Goal: Task Accomplishment & Management: Use online tool/utility

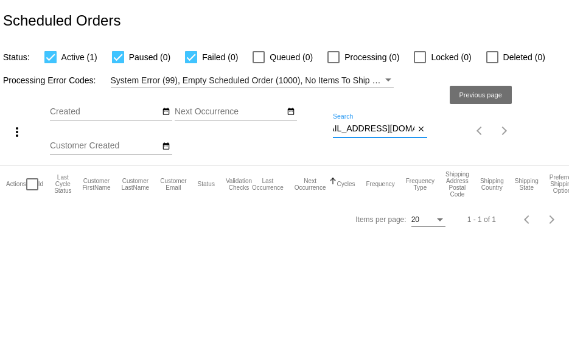
drag, startPoint x: 333, startPoint y: 128, endPoint x: 520, endPoint y: 136, distance: 187.0
click at [516, 137] on div "more_vert Oct Jan Feb Mar [DATE]" at bounding box center [284, 126] width 569 height 77
paste input "lauriegoodhart"
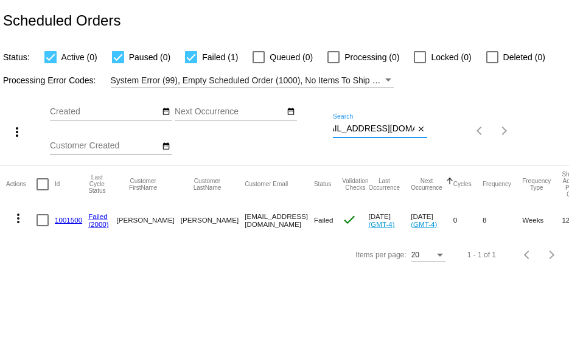
type input "[EMAIL_ADDRESS][DOMAIN_NAME]"
click at [66, 221] on link "1001500" at bounding box center [68, 220] width 27 height 8
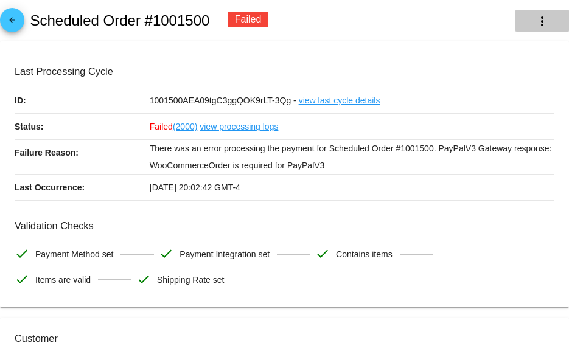
click at [535, 24] on mat-icon "more_vert" at bounding box center [542, 21] width 15 height 15
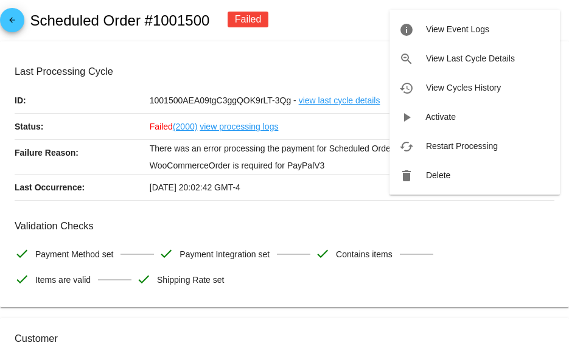
click at [345, 20] on div at bounding box center [284, 177] width 569 height 354
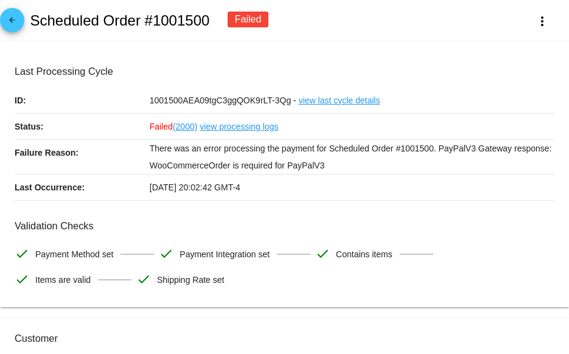
click at [361, 4] on div "arrow_back Scheduled Order #1001500 Failed more_vert" at bounding box center [284, 20] width 569 height 41
click at [345, 24] on div "arrow_back Scheduled Order #1001500 Failed more_vert" at bounding box center [284, 20] width 569 height 41
click at [338, 21] on div "arrow_back Scheduled Order #1001500 Failed more_vert" at bounding box center [284, 20] width 569 height 41
click at [535, 24] on mat-icon "more_vert" at bounding box center [542, 21] width 15 height 15
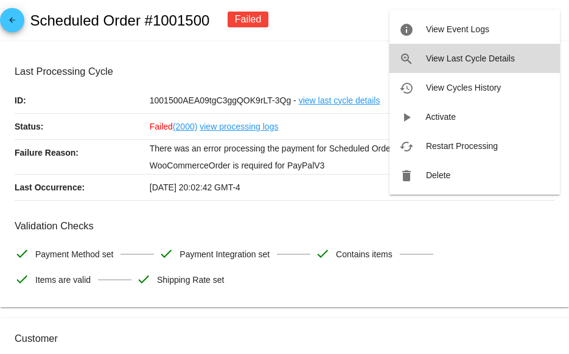
click at [421, 63] on button "zoom_in View Last Cycle Details" at bounding box center [474, 58] width 170 height 29
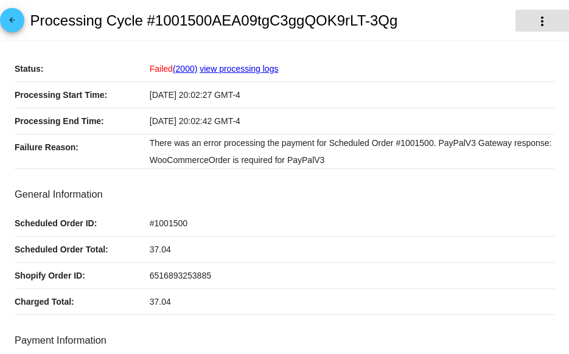
click at [535, 26] on mat-icon "more_vert" at bounding box center [542, 21] width 15 height 15
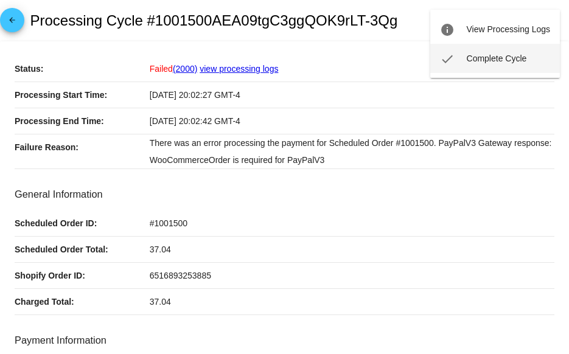
click at [512, 61] on span "Complete Cycle" at bounding box center [497, 59] width 60 height 10
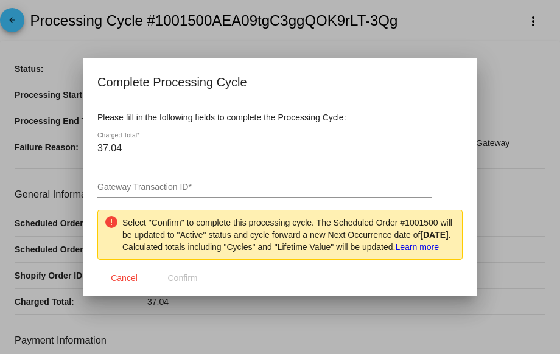
click at [156, 146] on input "37.04" at bounding box center [264, 148] width 335 height 11
click at [170, 183] on input "Gateway Transaction ID *" at bounding box center [264, 188] width 335 height 11
